Goal: Information Seeking & Learning: Find specific fact

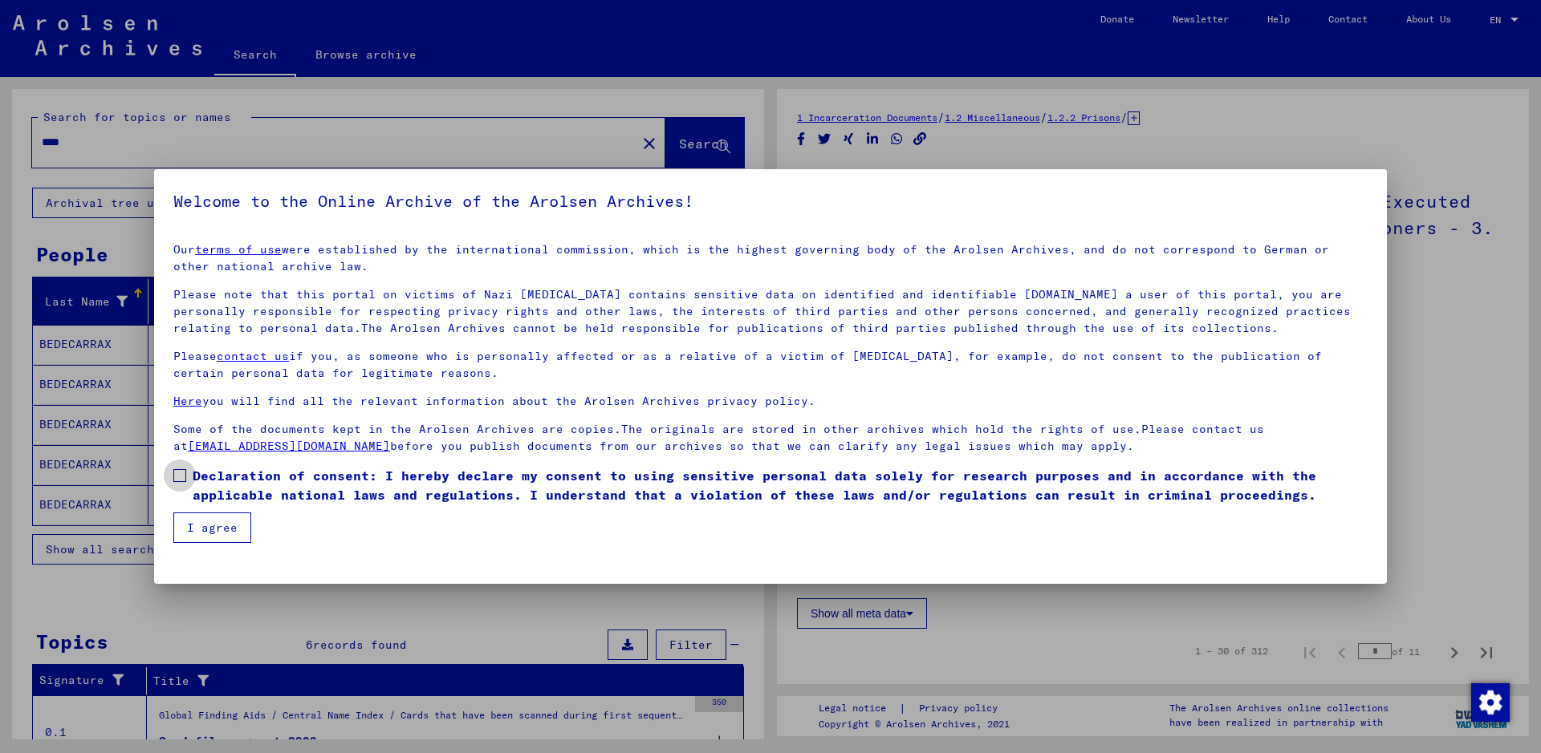
click at [186, 478] on label "Declaration of consent: I hereby declare my consent to using sensitive personal…" at bounding box center [770, 485] width 1194 height 39
click at [197, 532] on button "I agree" at bounding box center [212, 528] width 78 height 30
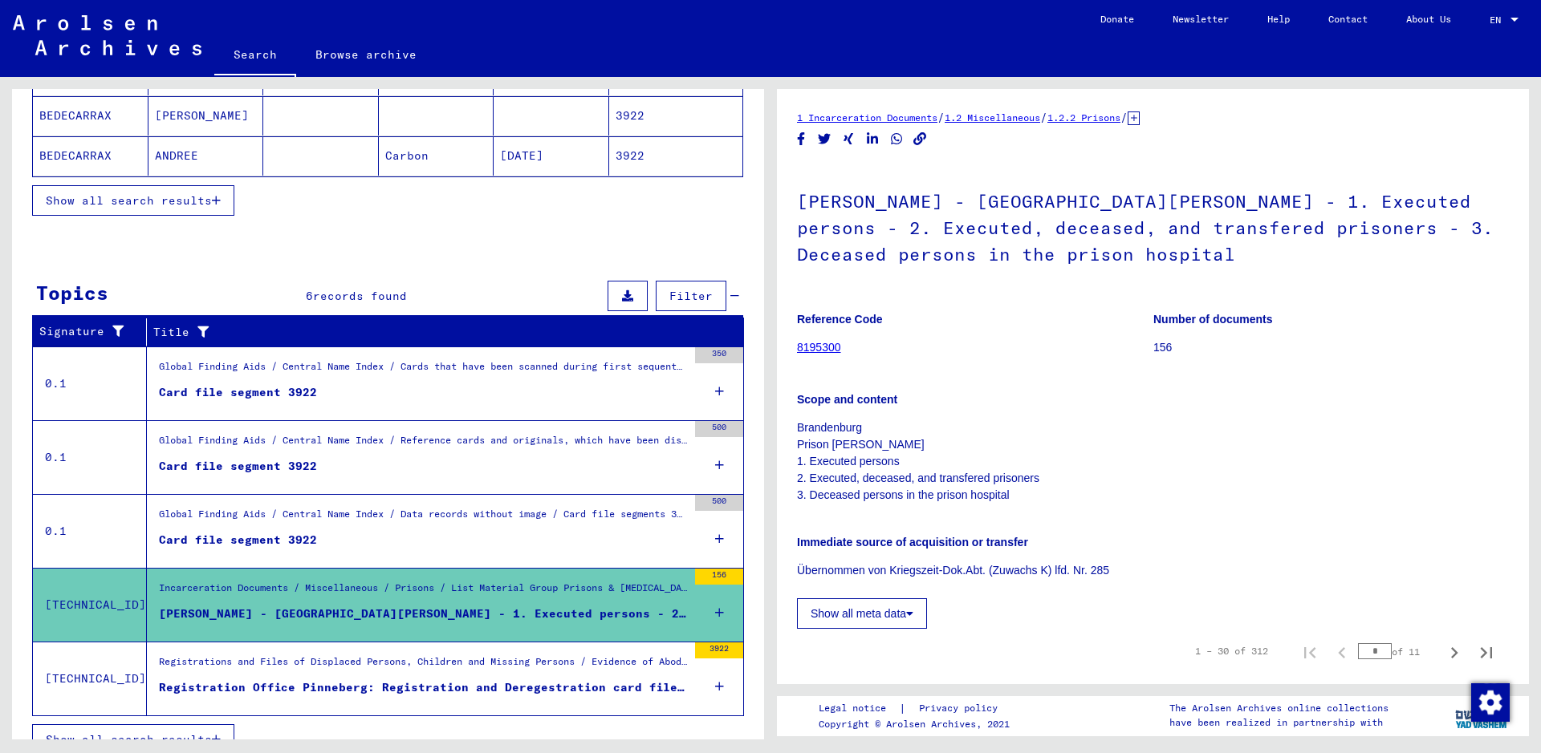
scroll to position [373, 0]
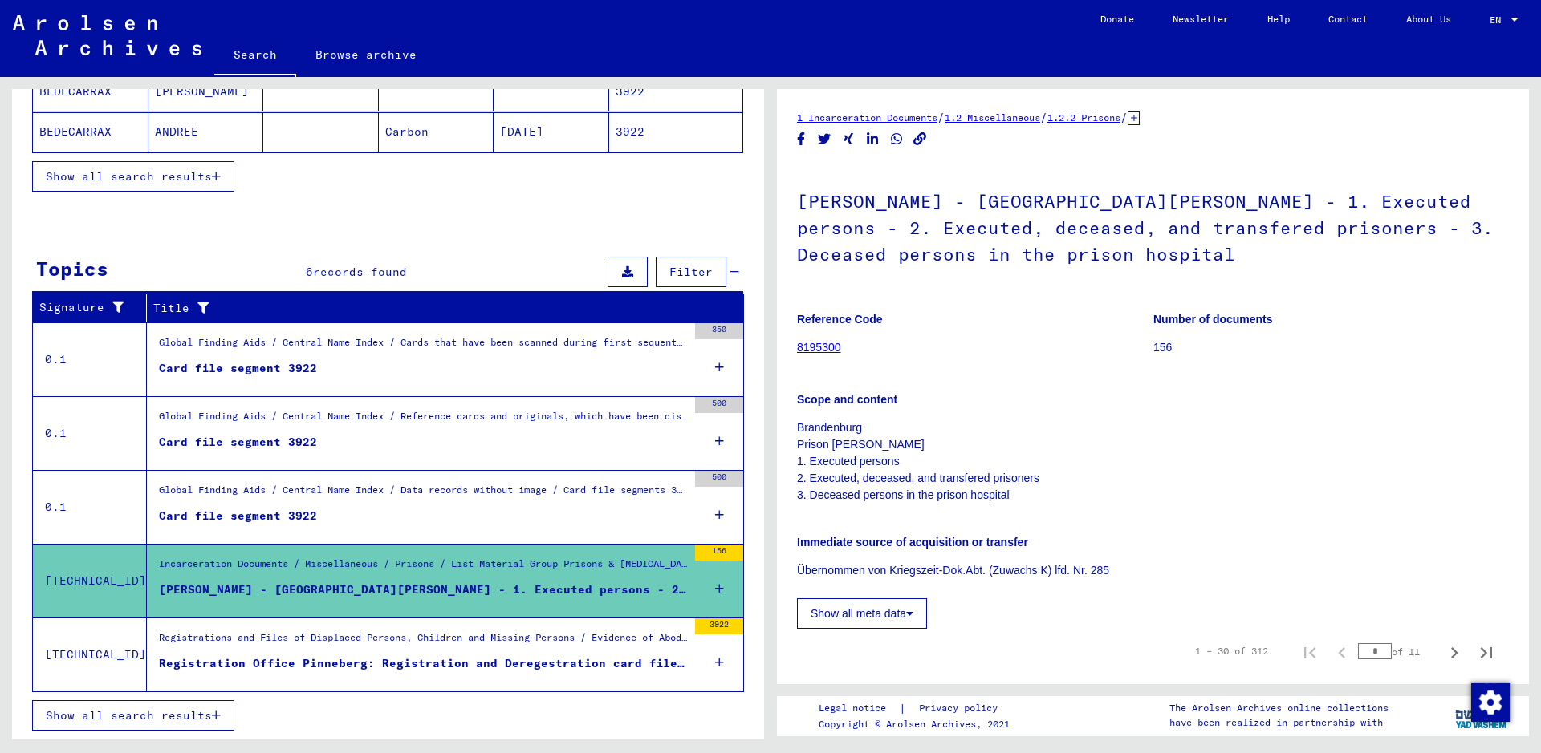
click at [548, 560] on div "Incarceration Documents / Miscellaneous / Prisons / List Material Group Prisons…" at bounding box center [423, 568] width 528 height 22
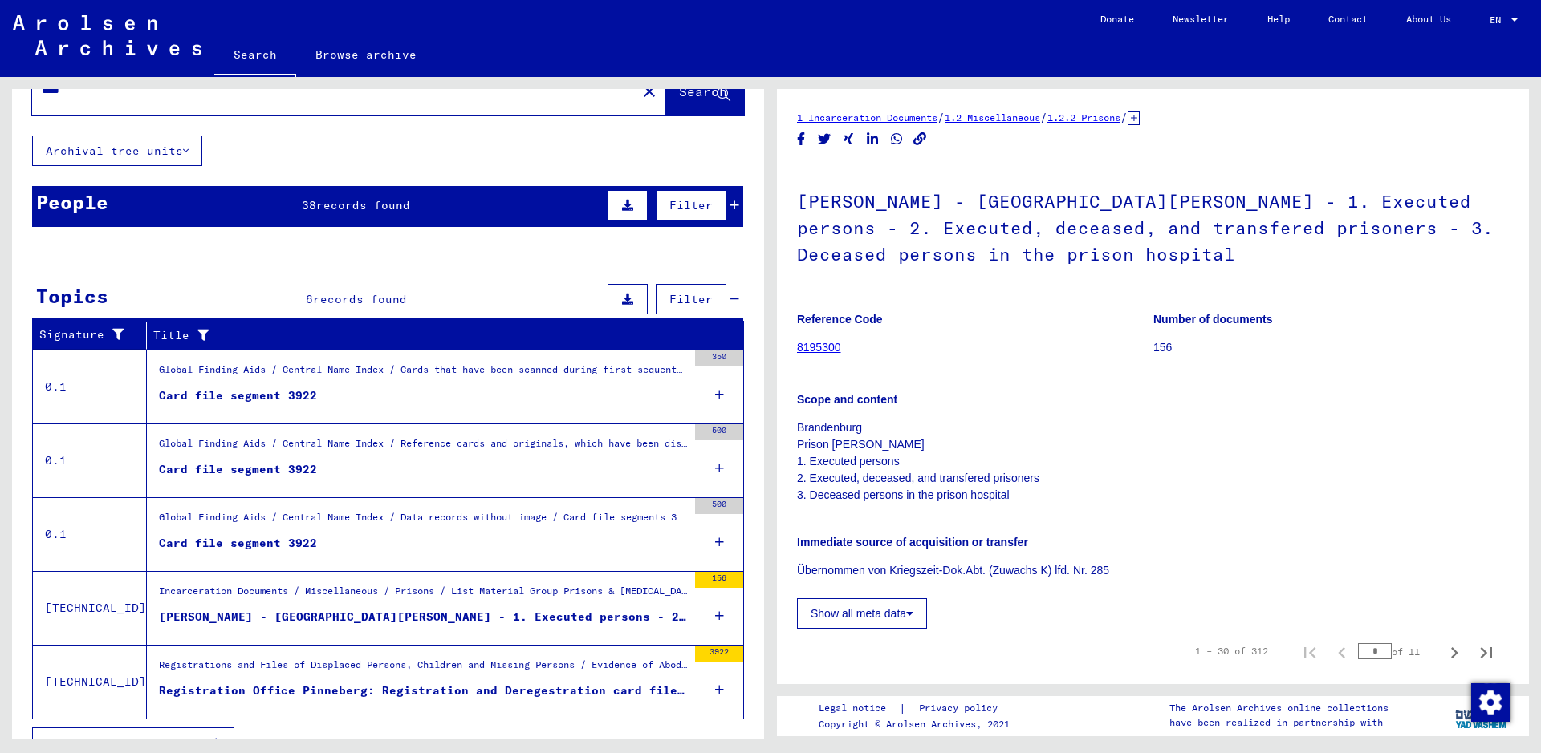
scroll to position [79, 0]
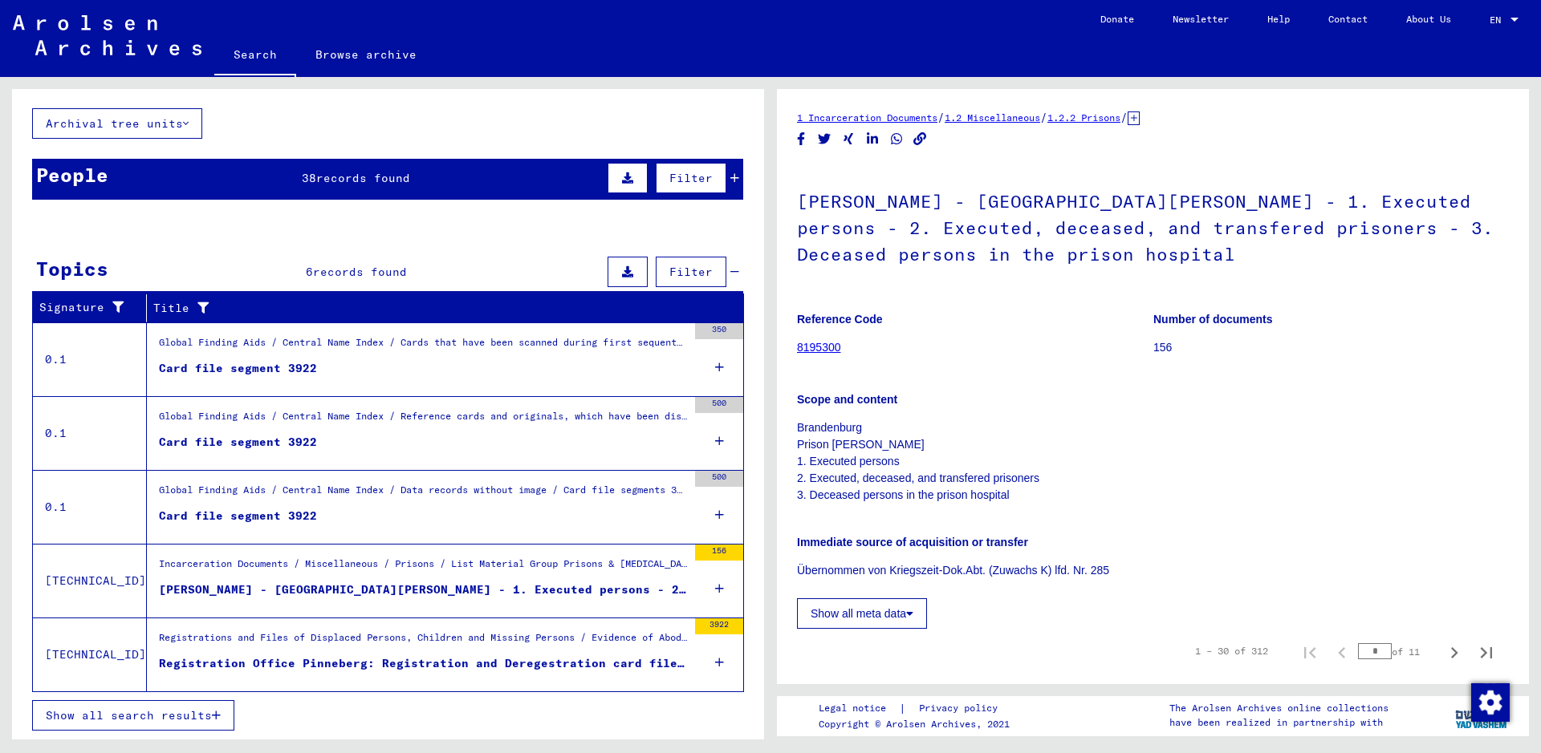
click at [536, 593] on div "[PERSON_NAME] - [GEOGRAPHIC_DATA][PERSON_NAME] - 1. Executed persons - 2. Execu…" at bounding box center [423, 590] width 528 height 17
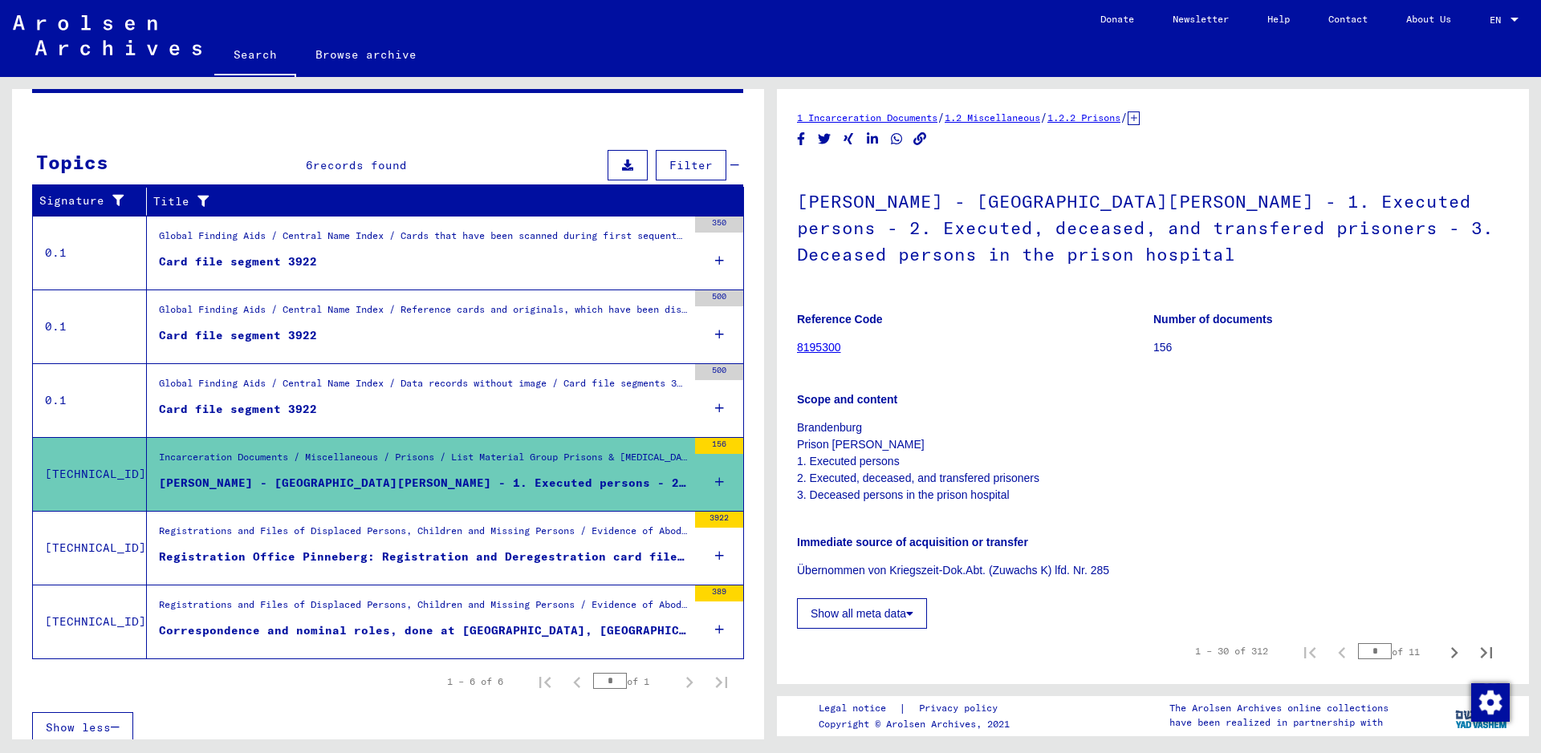
scroll to position [198, 0]
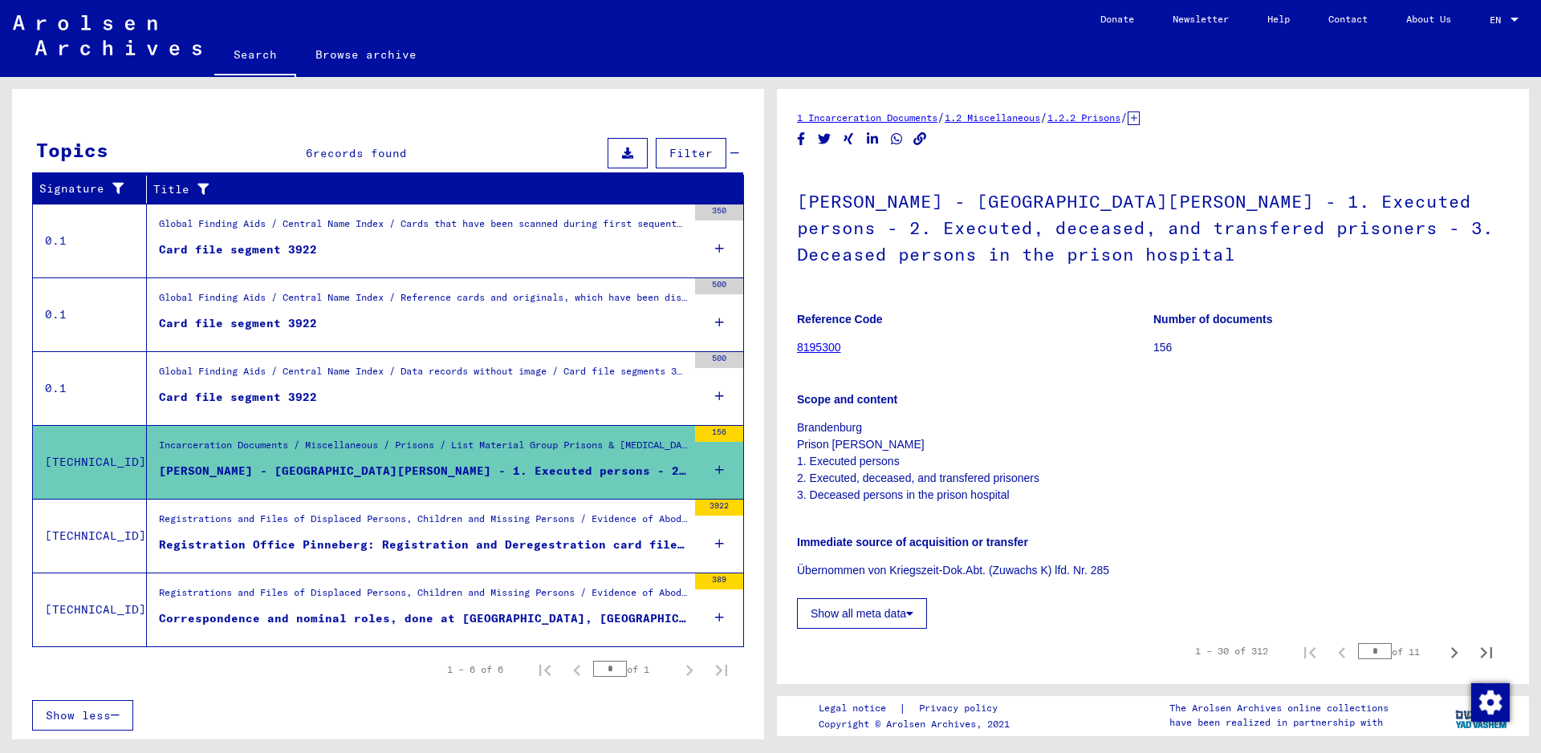
click at [520, 485] on figure "[PERSON_NAME] - [GEOGRAPHIC_DATA][PERSON_NAME] - 1. Executed persons - 2. Execu…" at bounding box center [423, 475] width 528 height 24
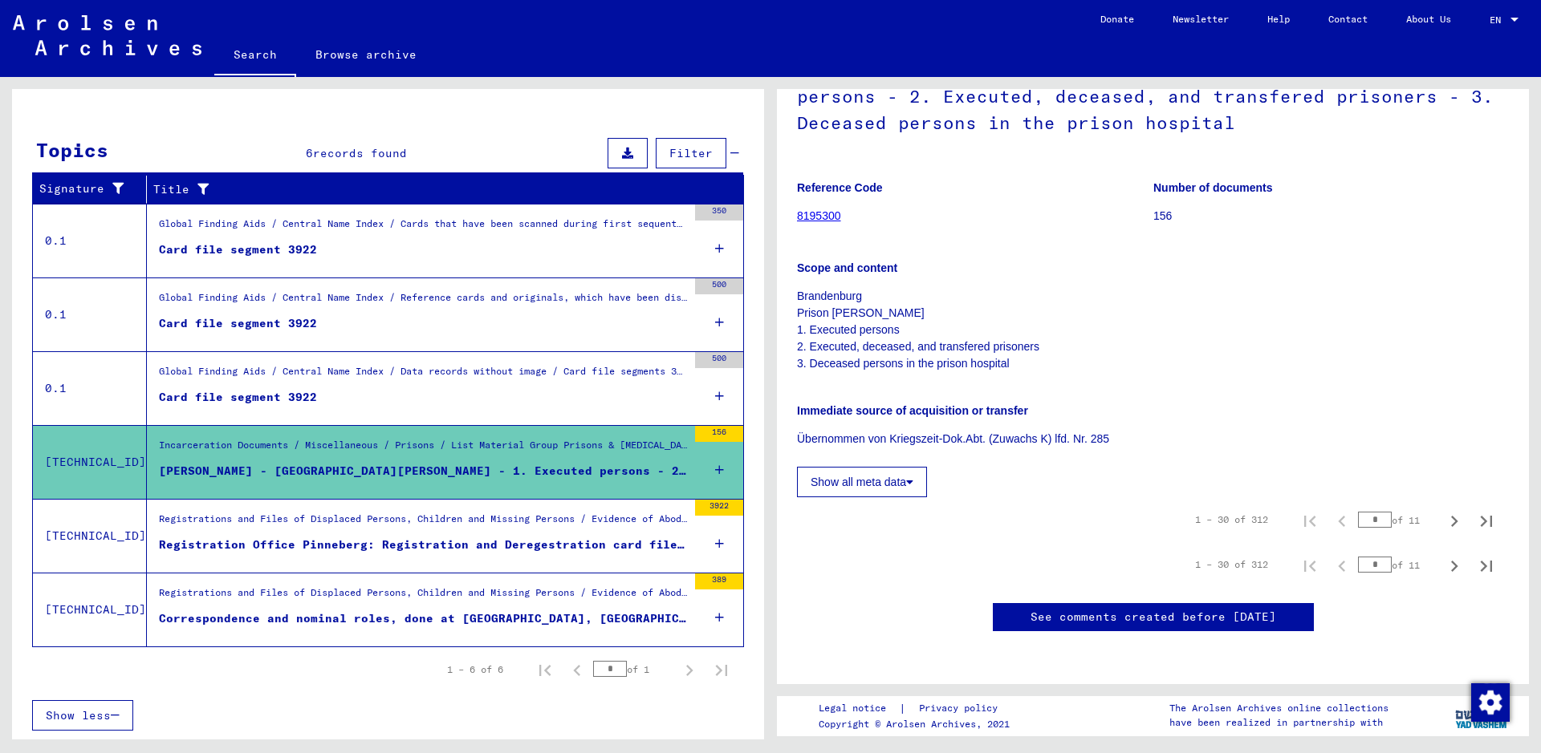
scroll to position [241, 0]
click at [1451, 516] on icon "Next page" at bounding box center [1454, 521] width 7 height 11
type input "*"
click at [1451, 516] on icon "Next page" at bounding box center [1454, 521] width 7 height 11
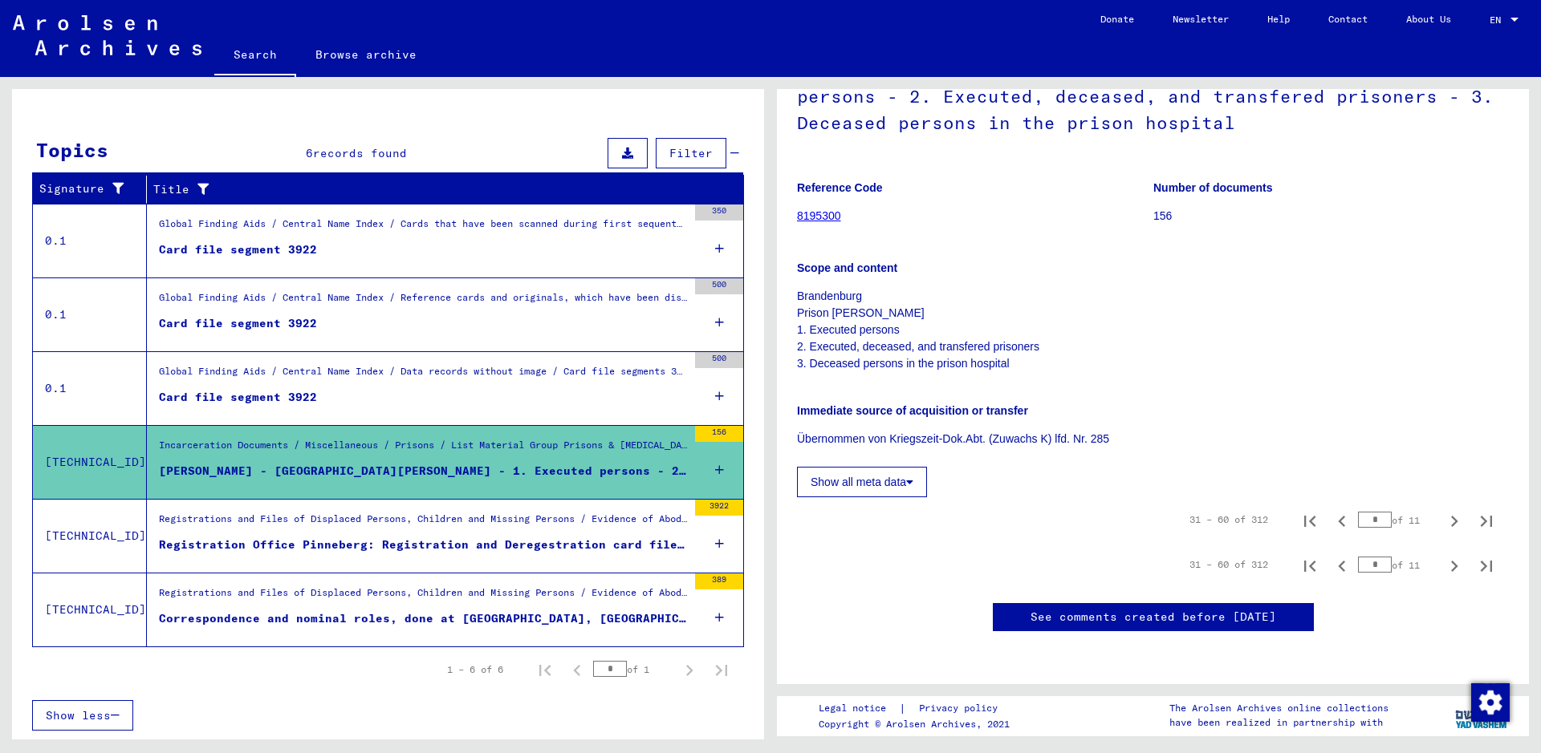
type input "*"
click at [1451, 516] on icon "Next page" at bounding box center [1454, 521] width 7 height 11
type input "*"
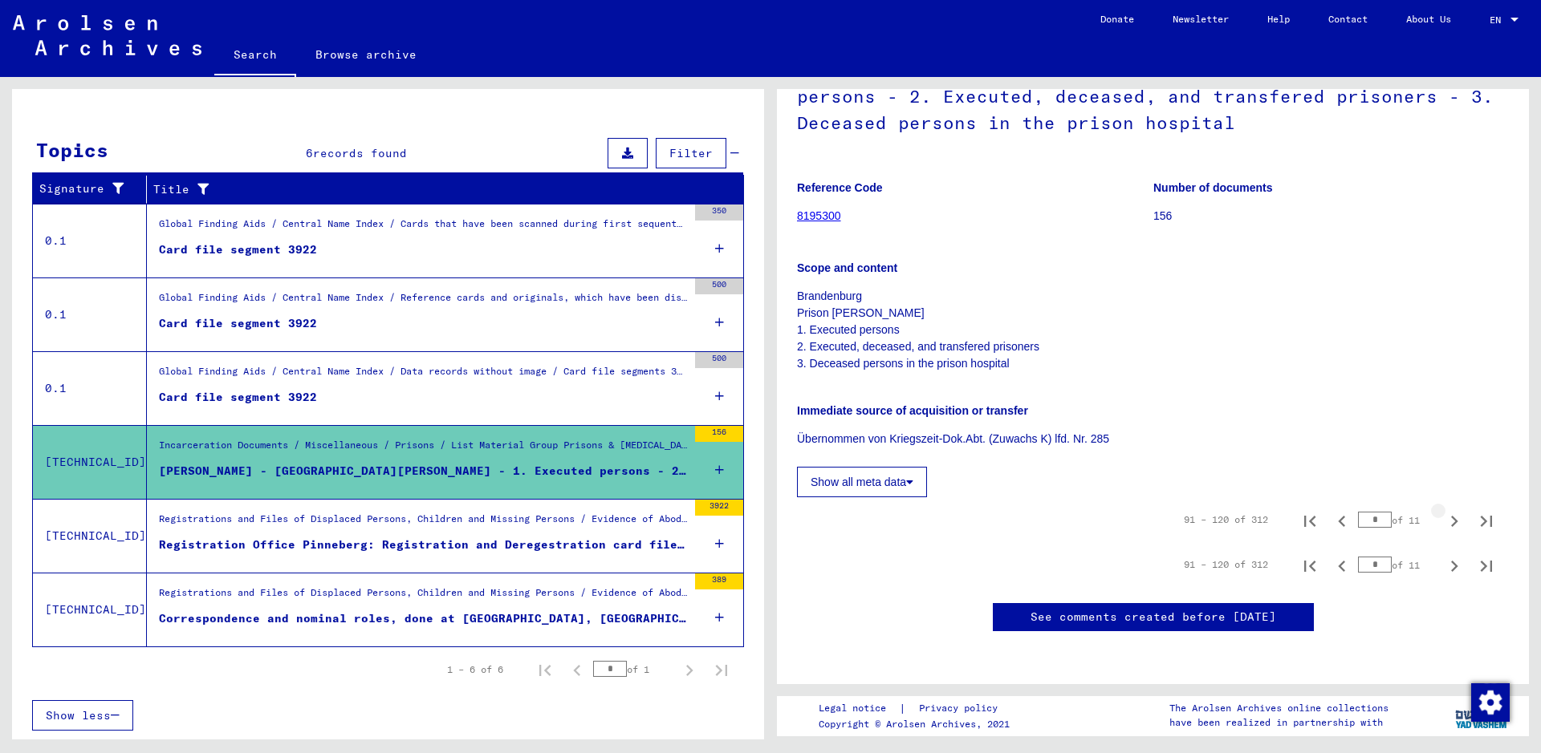
click at [1451, 516] on icon "Next page" at bounding box center [1454, 521] width 7 height 11
type input "*"
click at [1451, 516] on icon "Next page" at bounding box center [1454, 521] width 7 height 11
type input "*"
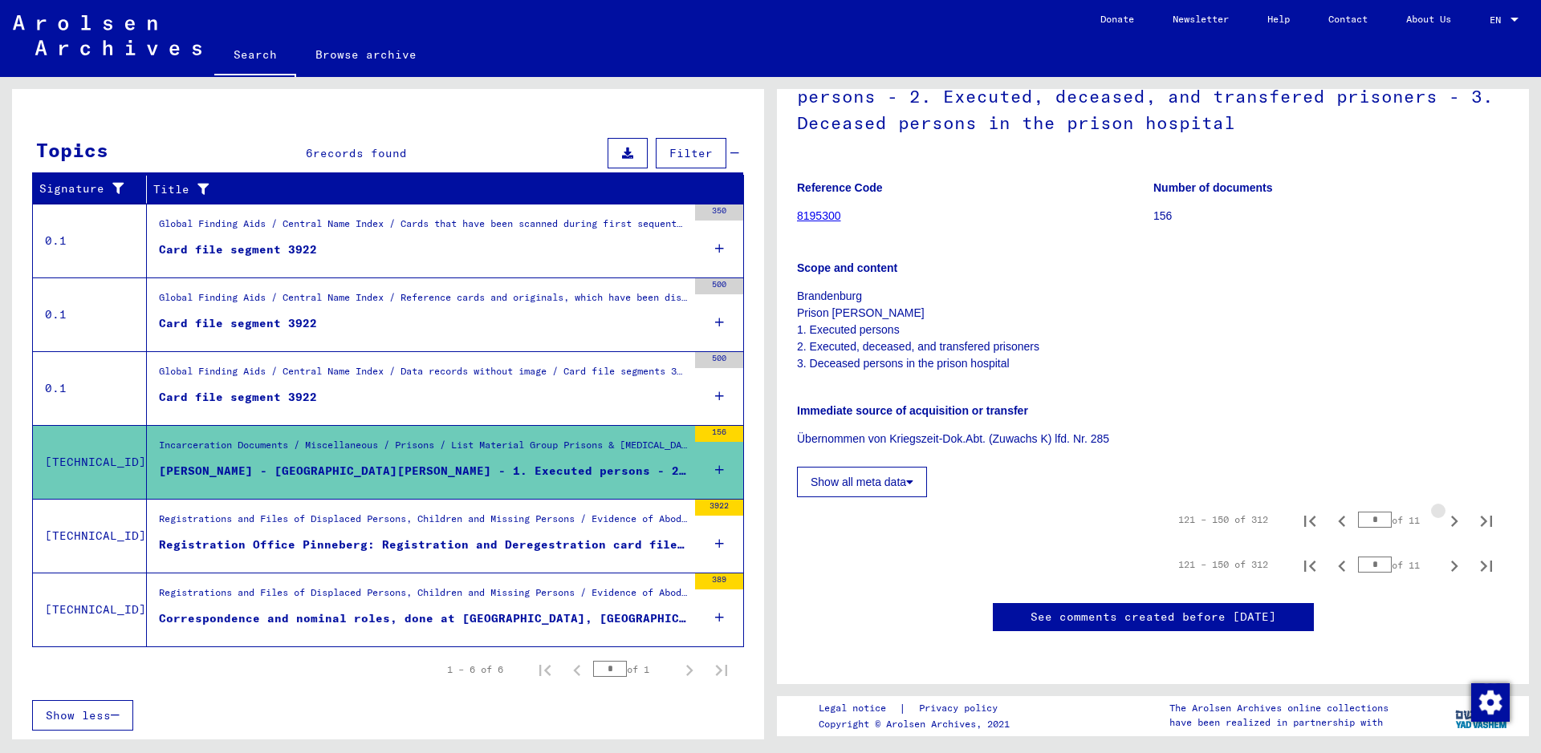
type input "*"
click at [1066, 459] on div "Show all meta data" at bounding box center [1153, 478] width 712 height 39
